Goal: Information Seeking & Learning: Check status

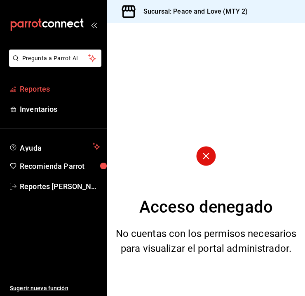
click at [54, 89] on span "Reportes" at bounding box center [60, 88] width 80 height 11
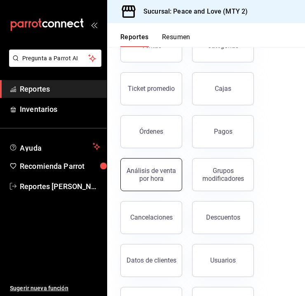
scroll to position [71, 0]
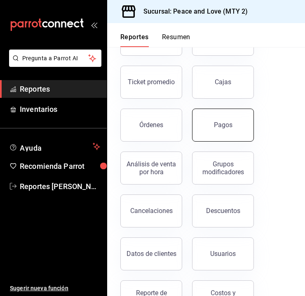
click at [203, 140] on div "Pagos" at bounding box center [218, 120] width 72 height 43
click at [217, 134] on button "Pagos" at bounding box center [223, 124] width 62 height 33
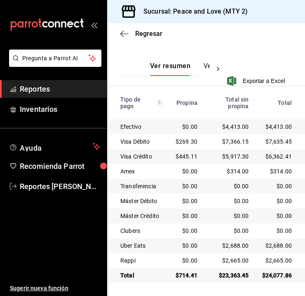
scroll to position [188, 0]
click at [48, 207] on ul "Sugerir nueva función" at bounding box center [53, 245] width 107 height 101
click at [55, 85] on span "Reportes" at bounding box center [60, 88] width 80 height 11
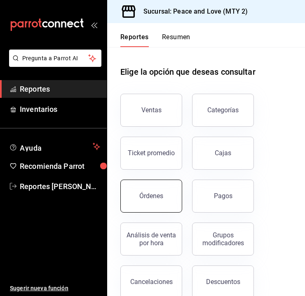
click at [168, 193] on button "Órdenes" at bounding box center [151, 195] width 62 height 33
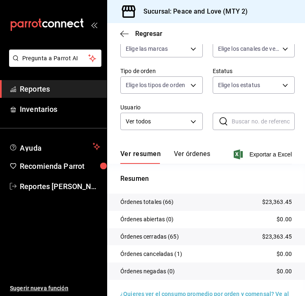
scroll to position [90, 0]
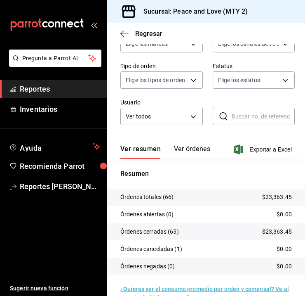
click at [35, 246] on ul "Sugerir nueva función" at bounding box center [53, 245] width 107 height 101
click at [247, 47] on body "Pregunta a Parrot AI Reportes Inventarios Ayuda Recomienda Parrot Reportes [PER…" at bounding box center [152, 148] width 305 height 296
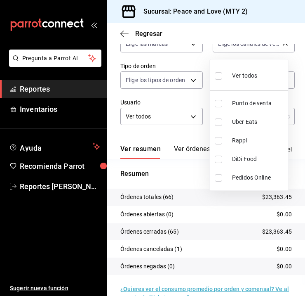
click at [222, 120] on input "checkbox" at bounding box center [218, 121] width 7 height 7
checkbox input "true"
type input "UBER_EATS"
click at [38, 204] on div at bounding box center [152, 148] width 305 height 296
click at [240, 47] on body "Pregunta a Parrot AI Reportes Inventarios Ayuda Recomienda Parrot Reportes [PER…" at bounding box center [152, 148] width 305 height 296
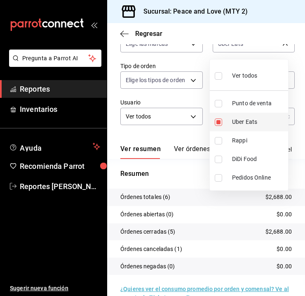
click at [218, 123] on input "checkbox" at bounding box center [218, 121] width 7 height 7
checkbox input "false"
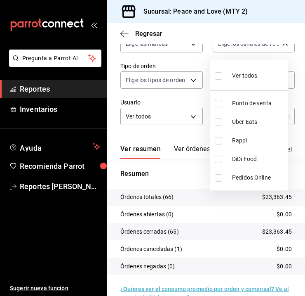
click at [218, 141] on input "checkbox" at bounding box center [218, 140] width 7 height 7
checkbox input "true"
type input "RAPPI"
click at [40, 241] on div at bounding box center [152, 148] width 305 height 296
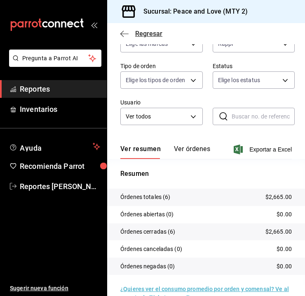
click at [148, 33] on span "Regresar" at bounding box center [148, 34] width 27 height 8
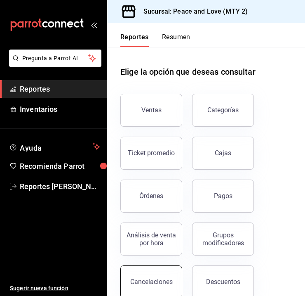
click at [155, 272] on button "Cancelaciones" at bounding box center [151, 281] width 62 height 33
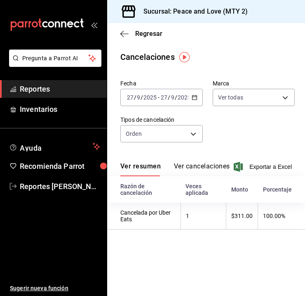
click at [197, 170] on button "Ver cancelaciones" at bounding box center [202, 169] width 56 height 14
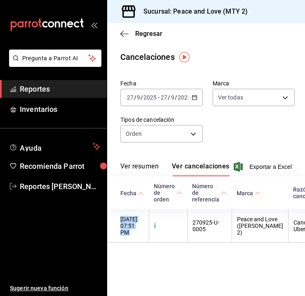
drag, startPoint x: 174, startPoint y: 252, endPoint x: 214, endPoint y: 253, distance: 40.4
click at [214, 243] on div "Fecha Número de orden Número de referencia Marca Razón de cancelación Usuario q…" at bounding box center [206, 209] width 198 height 66
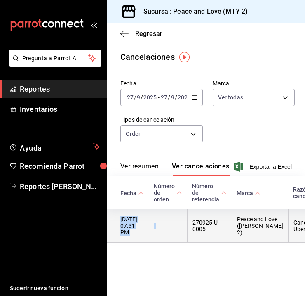
click at [172, 232] on th "-" at bounding box center [168, 225] width 38 height 33
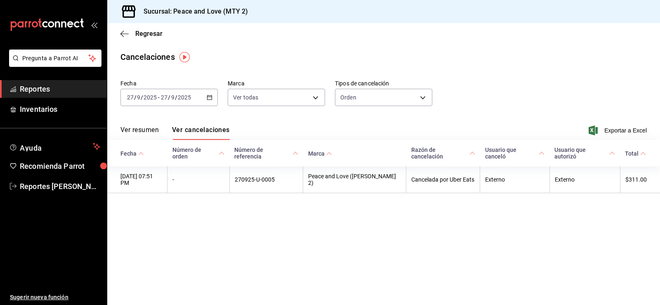
click at [68, 90] on span "Reportes" at bounding box center [60, 88] width 80 height 11
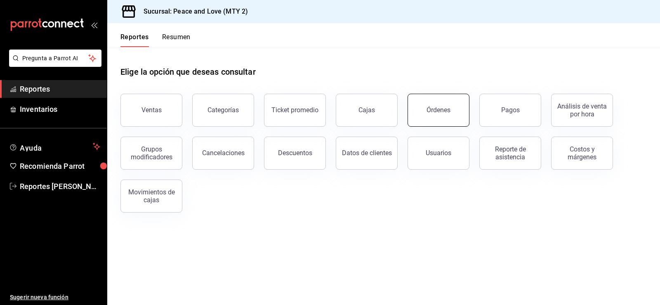
click at [305, 108] on button "Órdenes" at bounding box center [439, 110] width 62 height 33
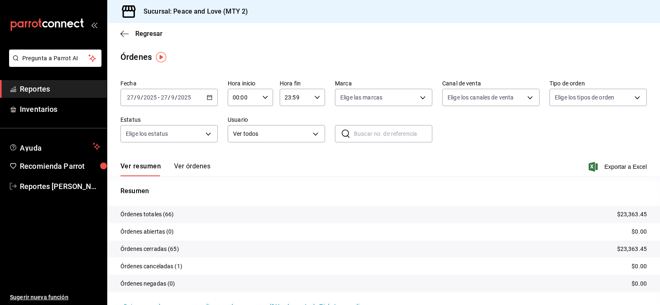
click at [185, 168] on button "Ver órdenes" at bounding box center [192, 169] width 36 height 14
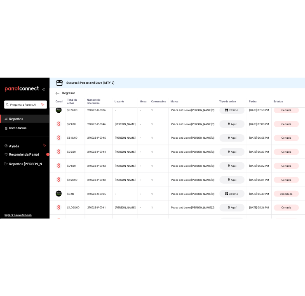
scroll to position [414, 0]
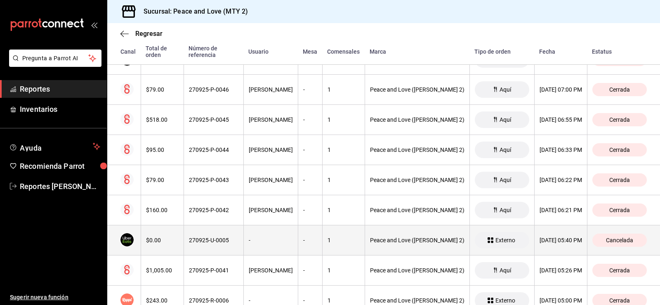
click at [305, 230] on th "[DATE] 05:40 PM" at bounding box center [560, 240] width 53 height 30
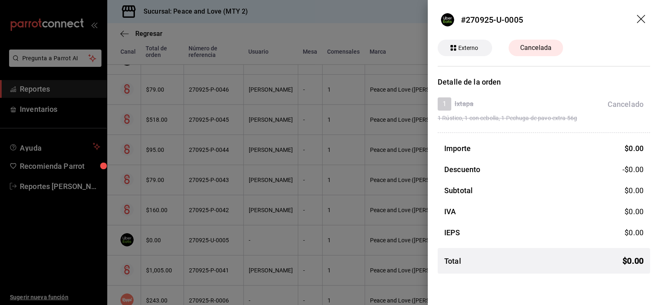
click at [305, 21] on icon "drag" at bounding box center [642, 20] width 10 height 10
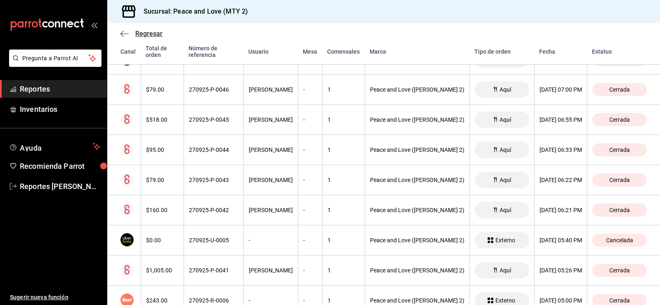
click at [143, 36] on span "Regresar" at bounding box center [148, 34] width 27 height 8
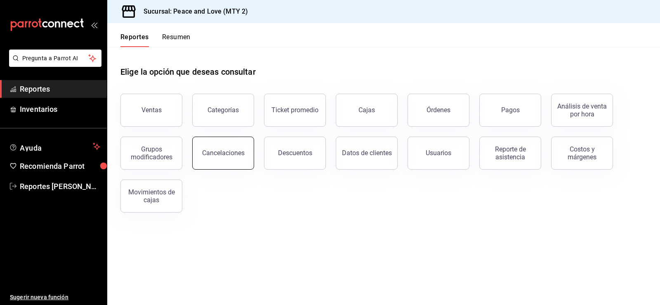
click at [238, 154] on div "Cancelaciones" at bounding box center [223, 153] width 42 height 8
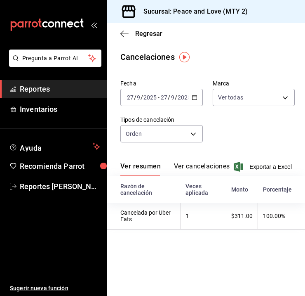
click at [72, 252] on ul "Sugerir nueva función" at bounding box center [53, 245] width 107 height 101
click at [150, 35] on span "Regresar" at bounding box center [148, 34] width 27 height 8
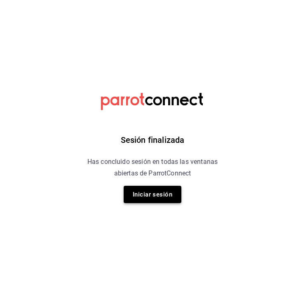
click at [154, 197] on button "Iniciar sesión" at bounding box center [153, 194] width 58 height 17
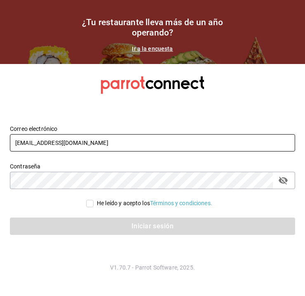
click at [94, 135] on input "pr@peace.com" at bounding box center [152, 142] width 285 height 17
type input "gm@peace.com"
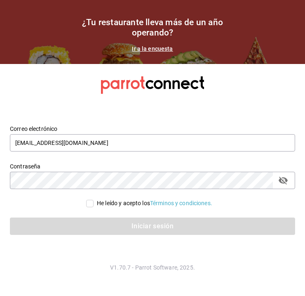
click at [88, 202] on input "He leído y acepto los Términos y condiciones." at bounding box center [89, 203] width 7 height 7
checkbox input "true"
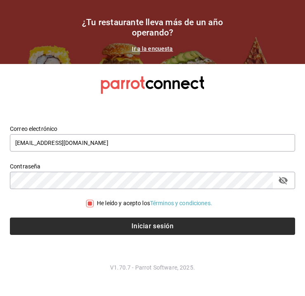
click at [94, 219] on div "Iniciar sesión" at bounding box center [147, 220] width 295 height 27
click at [94, 219] on button "Iniciar sesión" at bounding box center [152, 225] width 285 height 17
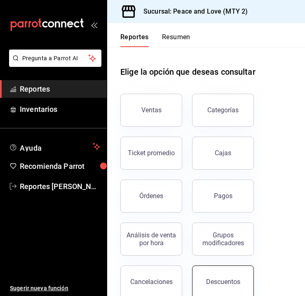
click at [218, 283] on div "Descuentos" at bounding box center [223, 282] width 34 height 8
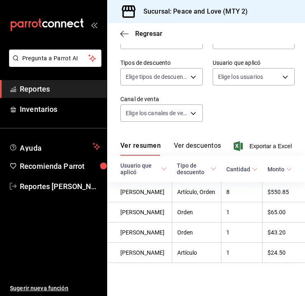
scroll to position [94, 0]
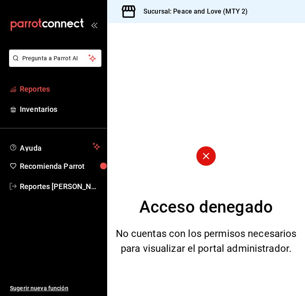
click at [42, 88] on span "Reportes" at bounding box center [60, 88] width 80 height 11
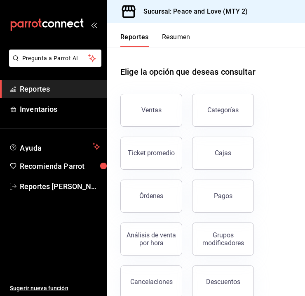
drag, startPoint x: 299, startPoint y: 146, endPoint x: 301, endPoint y: 177, distance: 31.8
click at [301, 177] on div "Reportes Resumen Elige la opción que deseas consultar Ventas Categorías Ticket …" at bounding box center [206, 159] width 198 height 273
drag, startPoint x: 298, startPoint y: 159, endPoint x: 300, endPoint y: 179, distance: 19.9
click at [300, 179] on div "Reportes Resumen Elige la opción que deseas consultar Ventas Categorías Ticket …" at bounding box center [206, 159] width 198 height 273
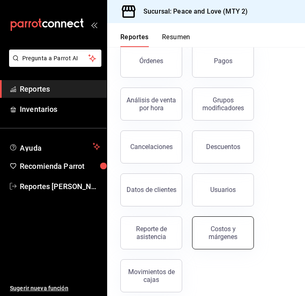
scroll to position [137, 0]
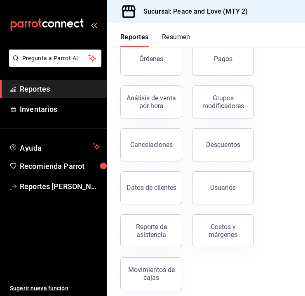
click at [175, 229] on button "Reporte de asistencia" at bounding box center [151, 230] width 62 height 33
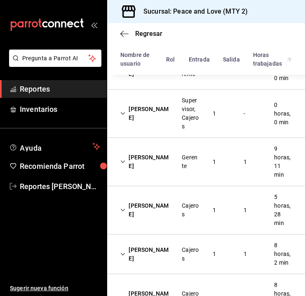
scroll to position [218, 0]
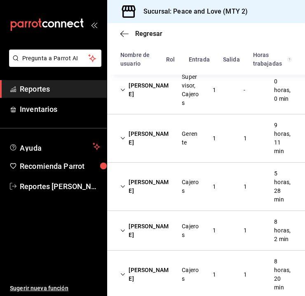
click at [238, 147] on div "Roberto Adrian Carvajal Garza Gerente 1 1 9 horas, 11 min" at bounding box center [206, 138] width 198 height 48
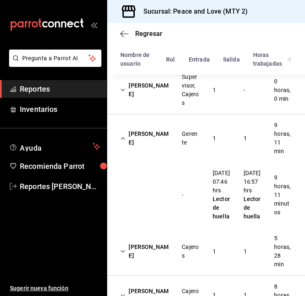
click at [258, 139] on div "Roberto Adrian Carvajal Garza Gerente 1 1 9 horas, 11 min" at bounding box center [206, 138] width 198 height 48
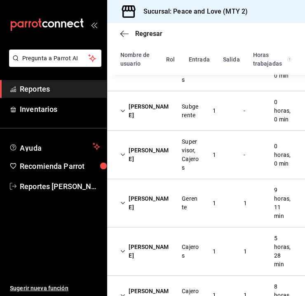
scroll to position [143, 0]
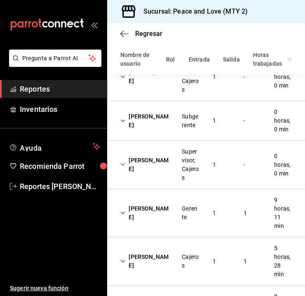
click at [234, 108] on div "Janeth Anaid Ruano Romero Subgerente 1 - 0 horas, 0 min" at bounding box center [206, 121] width 198 height 40
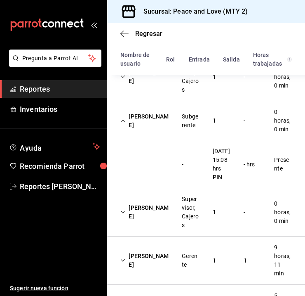
click at [234, 108] on div "Janeth Anaid Ruano Romero Subgerente 1 - 0 horas, 0 min" at bounding box center [206, 120] width 198 height 39
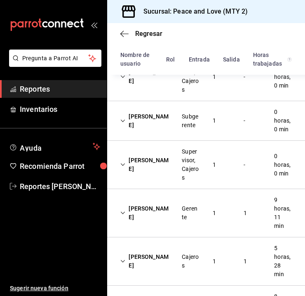
click at [231, 158] on div "Paola Yamilet Celedon Flores Supervisor, Cajeros 1 - 0 horas, 0 min" at bounding box center [206, 165] width 198 height 48
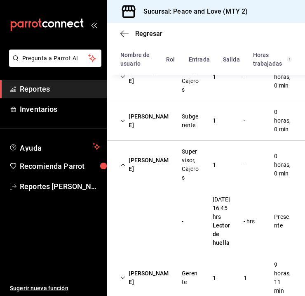
click at [231, 158] on div "Paola Yamilet Celedon Flores Supervisor, Cajeros 1 - 0 horas, 0 min" at bounding box center [206, 165] width 198 height 48
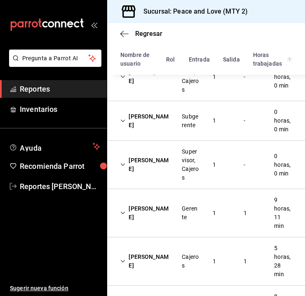
click at [224, 89] on div "Cielo Ayala García Supervisor, Cajeros 1 - 0 horas, 0 min" at bounding box center [206, 77] width 198 height 48
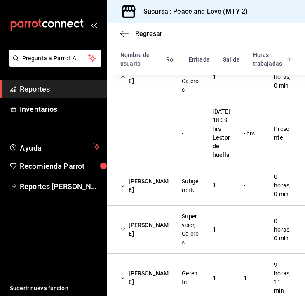
click at [224, 89] on div "Cielo Ayala García Supervisor, Cajeros 1 - 0 horas, 0 min" at bounding box center [206, 77] width 198 height 48
